Goal: Information Seeking & Learning: Learn about a topic

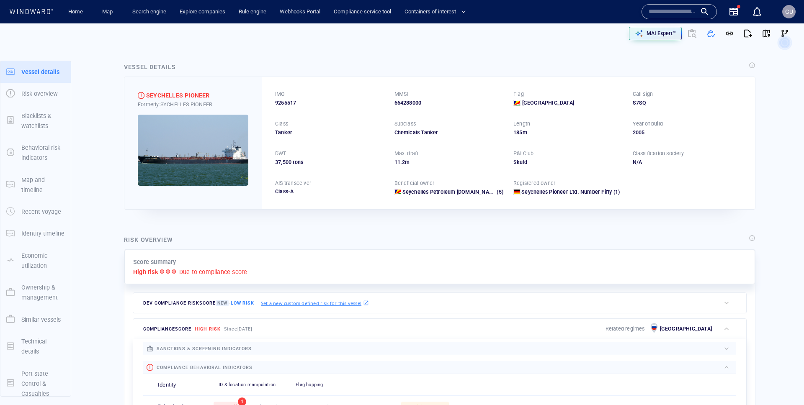
click at [602, 40] on div "MAI Expert™" at bounding box center [596, 33] width 393 height 20
click at [602, 39] on div "MAI Expert™" at bounding box center [661, 33] width 33 height 11
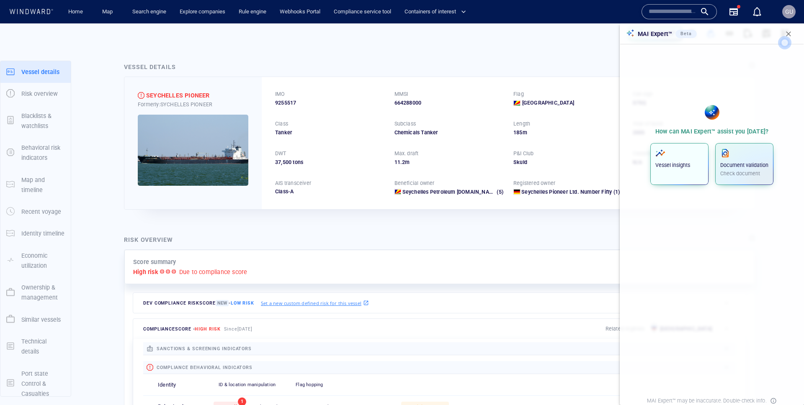
click at [602, 165] on p "Vessel insights" at bounding box center [679, 166] width 48 height 8
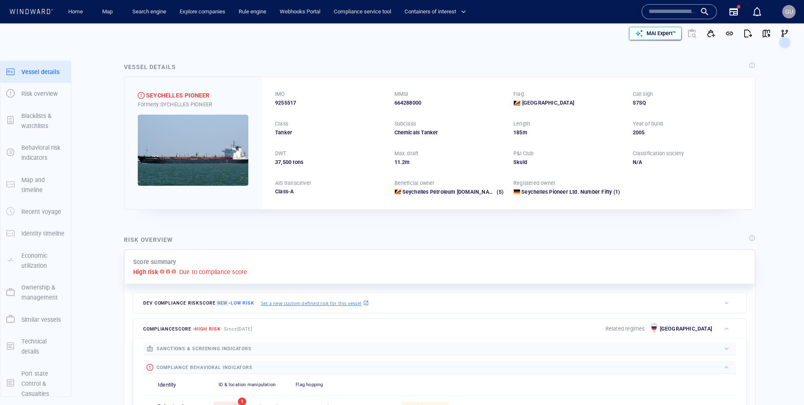
click at [657, 32] on p "MAI Expert™" at bounding box center [660, 34] width 29 height 8
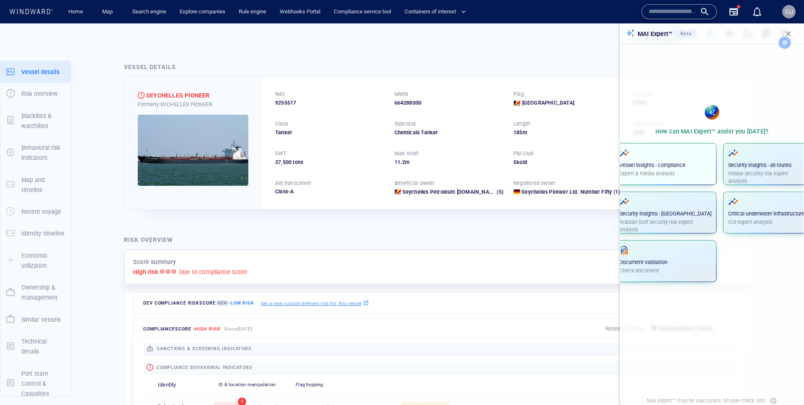
click at [674, 167] on p "Vessel insights - compliance" at bounding box center [665, 166] width 92 height 8
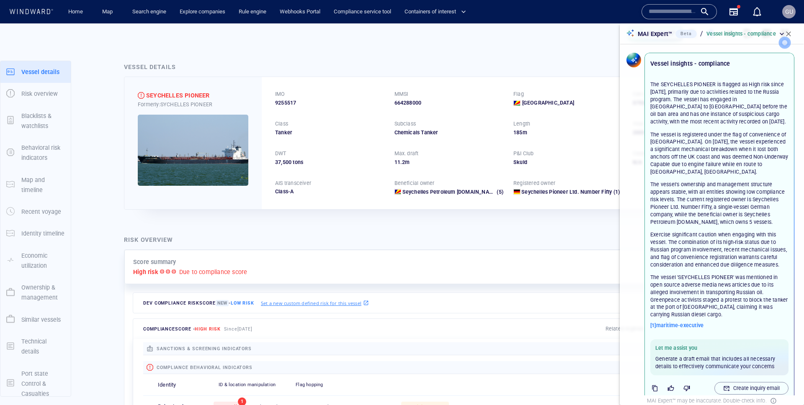
click at [702, 201] on p "The vessel's ownership and management structure appears stable, with all entiti…" at bounding box center [719, 203] width 138 height 45
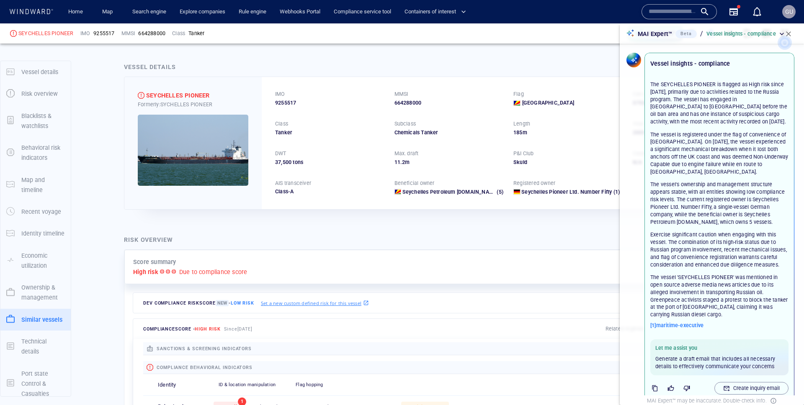
scroll to position [8, 0]
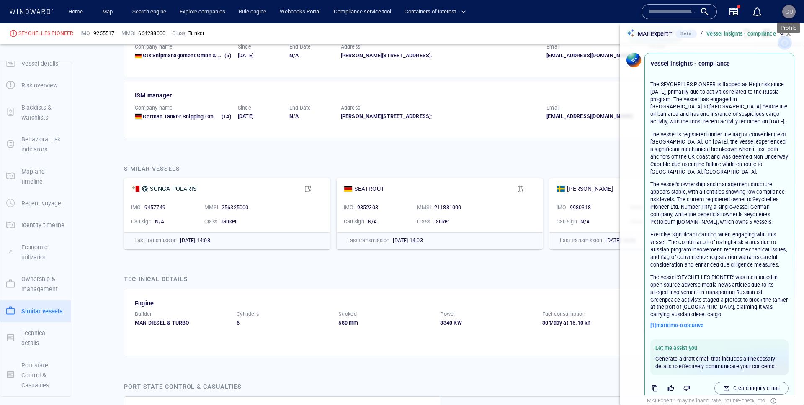
click at [785, 8] on div "GU" at bounding box center [789, 12] width 8 height 10
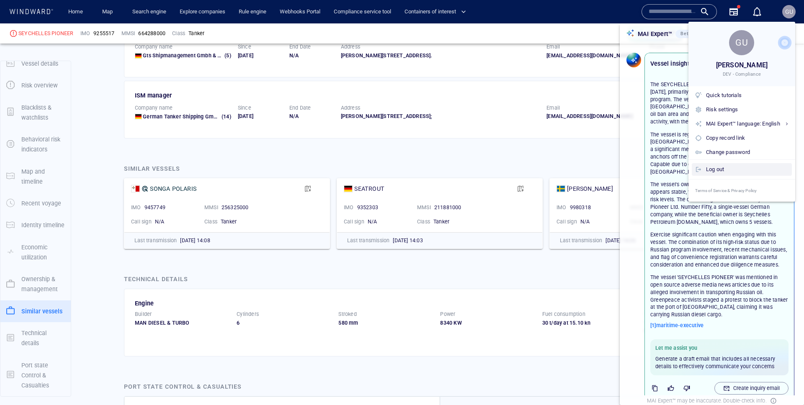
click at [715, 174] on div "Log out" at bounding box center [747, 169] width 82 height 9
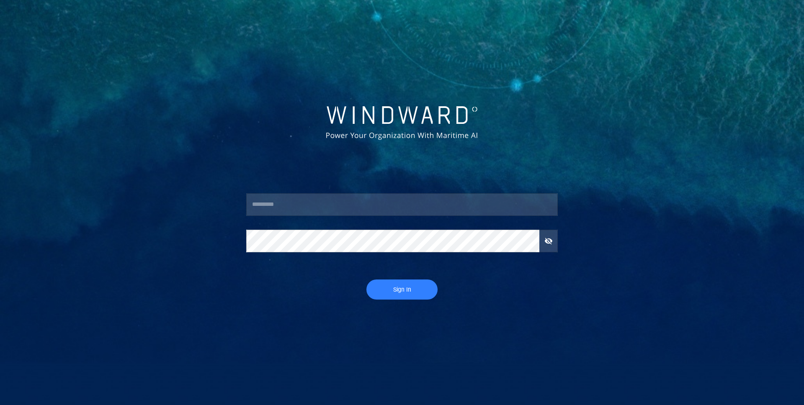
type input "********"
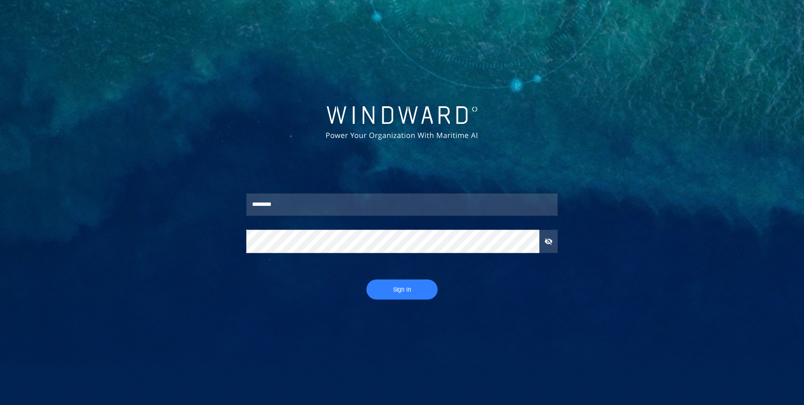
click at [406, 286] on span "Sign In" at bounding box center [402, 290] width 54 height 10
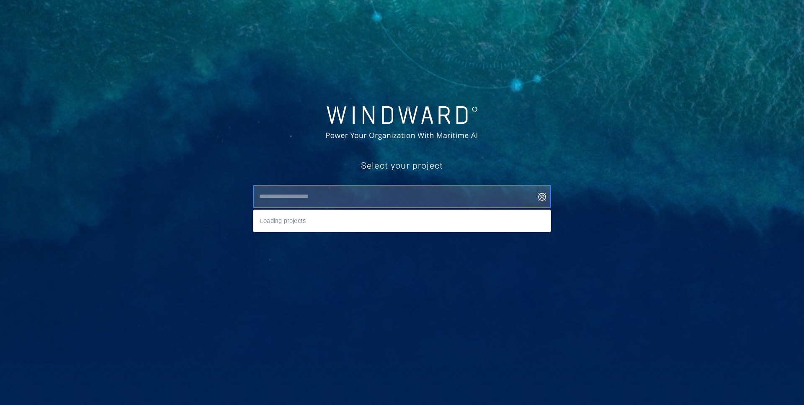
click at [330, 189] on input "text" at bounding box center [404, 196] width 294 height 15
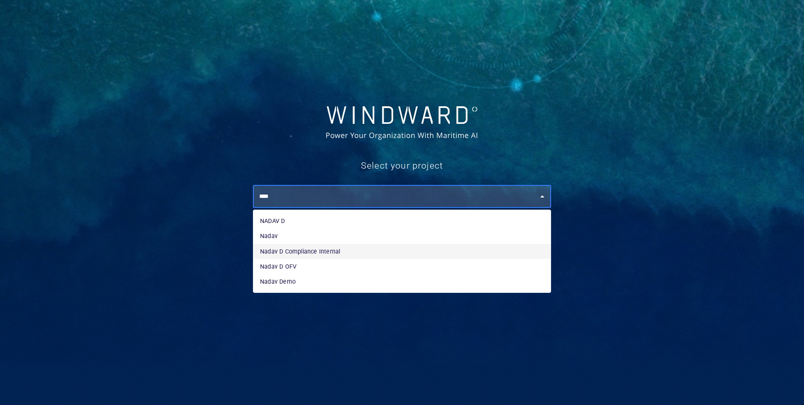
click at [352, 252] on li "Nadav D Compliance Internal" at bounding box center [401, 251] width 297 height 15
type input "**********"
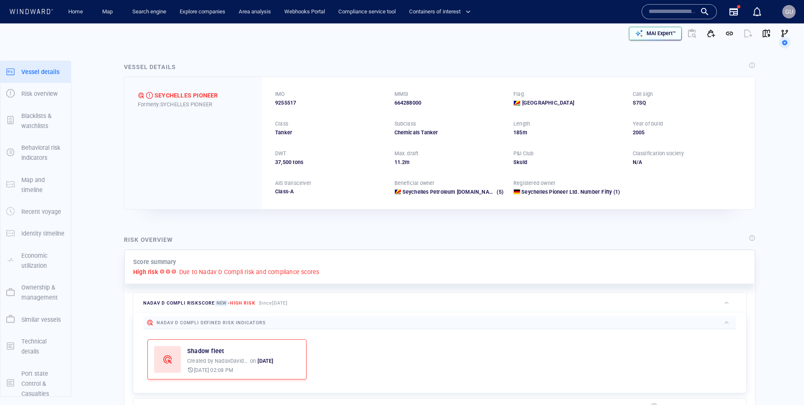
click at [668, 33] on p "MAI Expert™" at bounding box center [660, 34] width 29 height 8
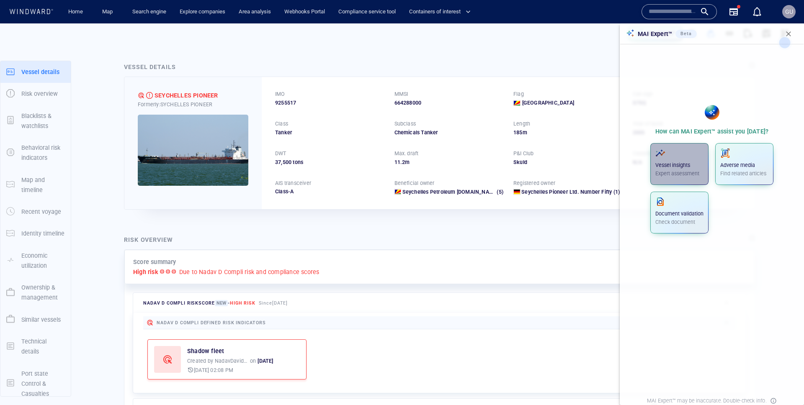
click at [669, 159] on div "Vessel insights Expert assessment" at bounding box center [679, 162] width 48 height 29
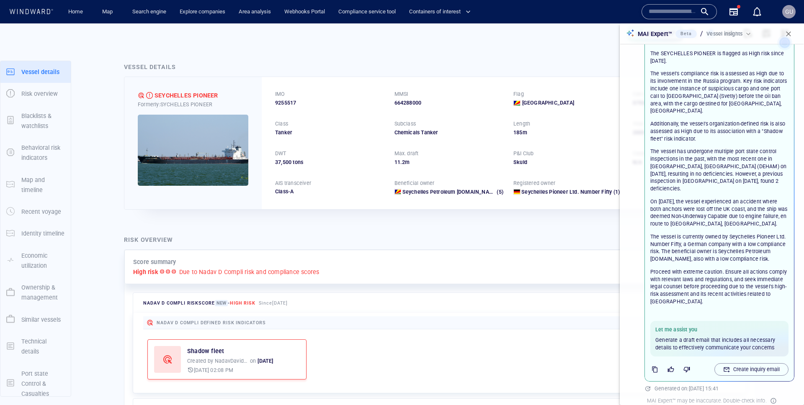
scroll to position [31, 0]
click at [712, 152] on p "The vessel has undergone multiple port state control inspections in the past, w…" at bounding box center [719, 169] width 138 height 45
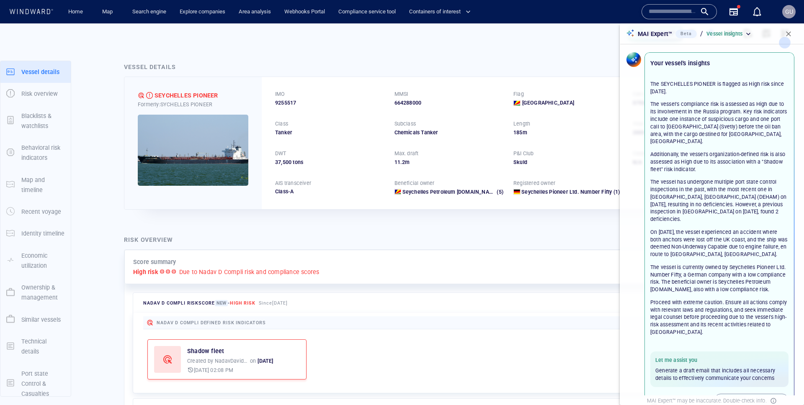
scroll to position [0, 0]
